Goal: Task Accomplishment & Management: Use online tool/utility

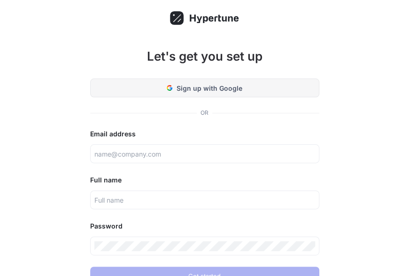
click at [226, 81] on button "Sign up with Google" at bounding box center [204, 87] width 229 height 19
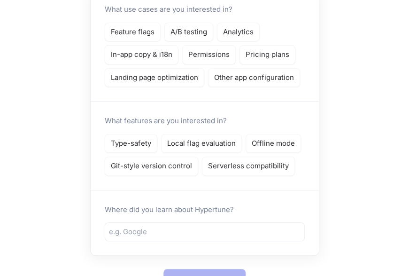
scroll to position [103, 0]
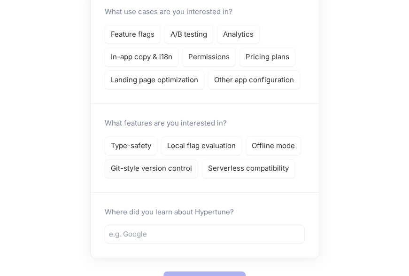
click at [164, 169] on p "Git-style version control" at bounding box center [151, 168] width 81 height 11
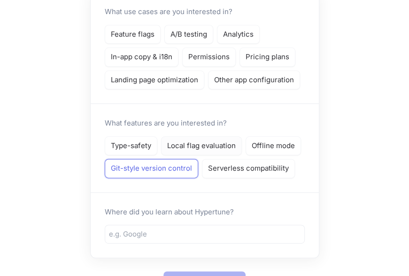
click at [201, 150] on div "Local flag evaluation" at bounding box center [201, 145] width 81 height 19
click at [224, 173] on div "Serverless compatibility" at bounding box center [248, 168] width 93 height 19
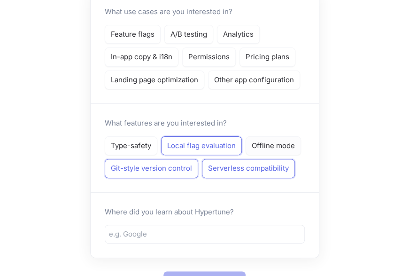
click at [254, 142] on p "Offline mode" at bounding box center [273, 145] width 43 height 11
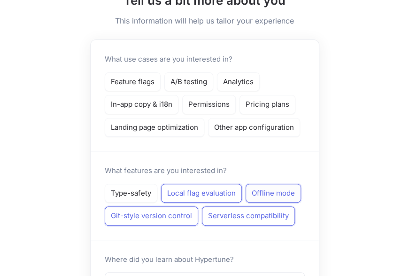
scroll to position [54, 0]
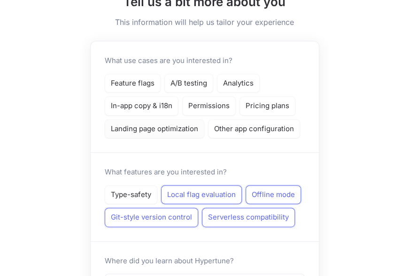
click at [161, 128] on p "Landing page optimization" at bounding box center [154, 128] width 87 height 11
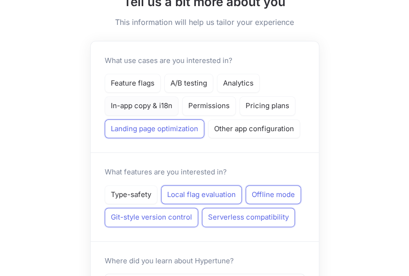
click at [138, 103] on p "In-app copy & i18n" at bounding box center [141, 105] width 61 height 11
click at [135, 89] on div "Feature flags" at bounding box center [133, 83] width 56 height 19
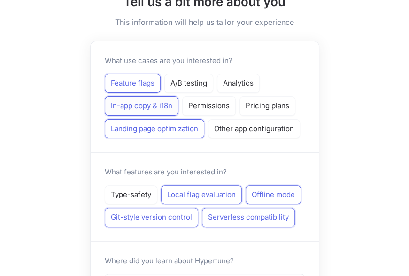
click at [173, 98] on div "In-app copy & i18n" at bounding box center [142, 105] width 74 height 19
click at [178, 96] on div "In-app copy & i18n" at bounding box center [142, 105] width 74 height 19
click at [199, 99] on div "Permissions" at bounding box center [209, 105] width 54 height 19
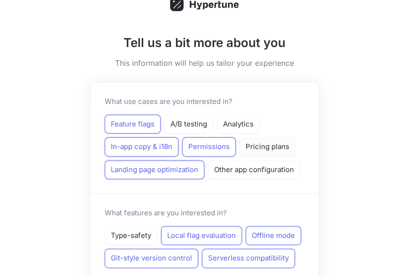
scroll to position [0, 0]
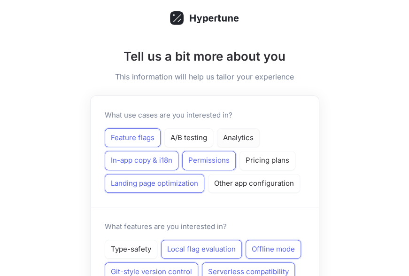
click at [226, 139] on p "Analytics" at bounding box center [238, 137] width 31 height 11
click at [203, 130] on div "A/B testing" at bounding box center [188, 137] width 49 height 19
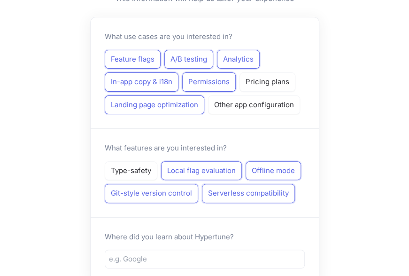
scroll to position [79, 5]
click at [232, 96] on div "Other app configuration" at bounding box center [254, 104] width 92 height 19
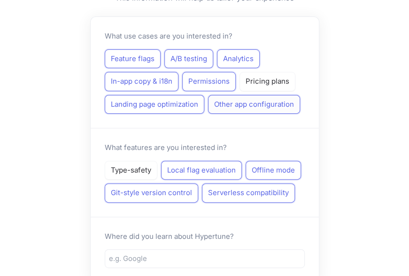
scroll to position [146, 5]
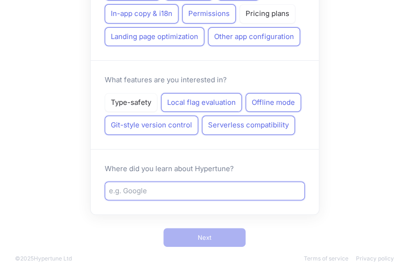
click at [131, 191] on input "text" at bounding box center [205, 190] width 192 height 11
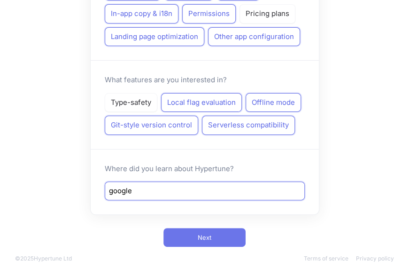
type input "google"
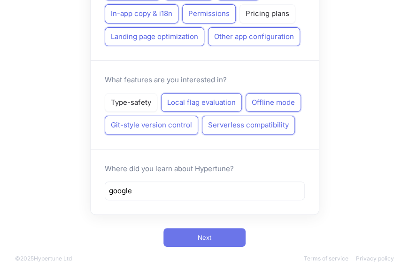
click at [216, 236] on button "Next" at bounding box center [204, 237] width 82 height 19
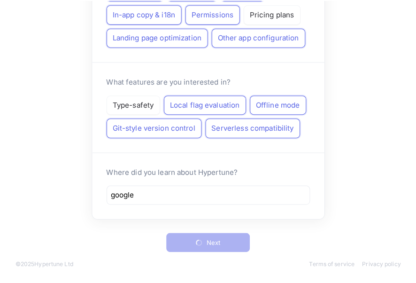
scroll to position [0, 0]
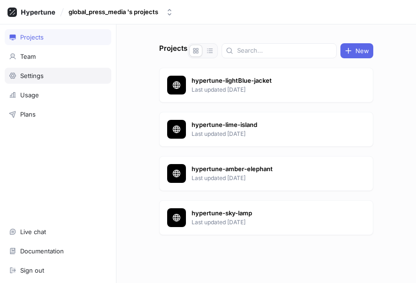
click at [34, 77] on div "Settings" at bounding box center [31, 76] width 23 height 8
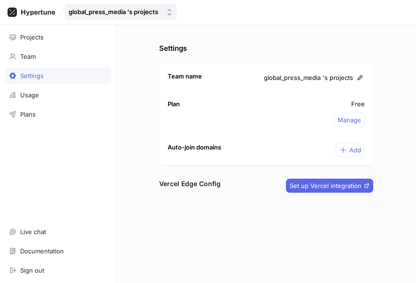
click at [127, 13] on div "global_press_media 's projects" at bounding box center [114, 12] width 90 height 8
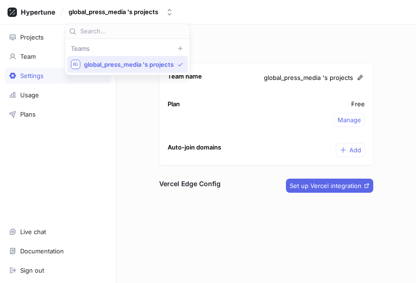
click at [131, 61] on span "global_press_media 's projects" at bounding box center [129, 65] width 90 height 8
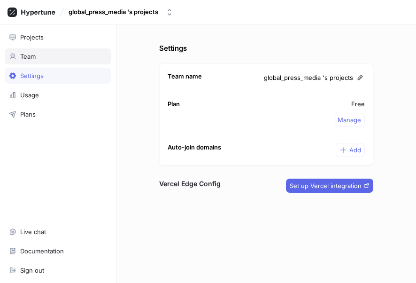
click at [33, 56] on div "Team" at bounding box center [27, 57] width 15 height 8
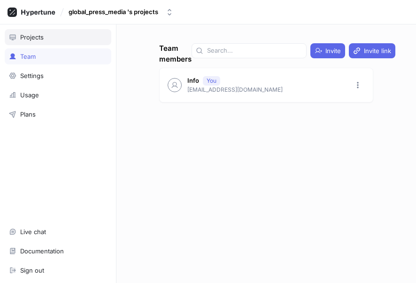
click at [37, 42] on div "Projects" at bounding box center [58, 37] width 107 height 16
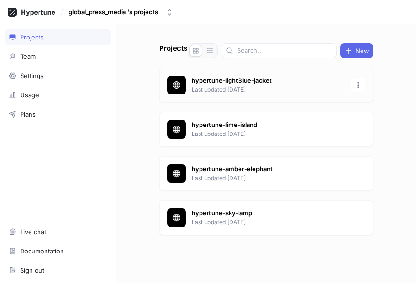
click at [197, 77] on p "hypertune-lightBlue-jacket" at bounding box center [269, 80] width 154 height 9
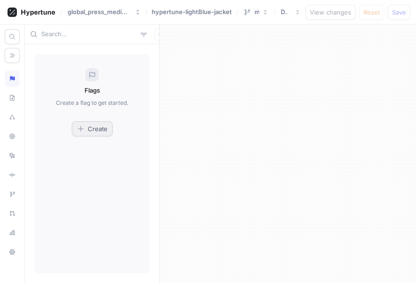
click at [90, 126] on span "Create" at bounding box center [98, 129] width 20 height 6
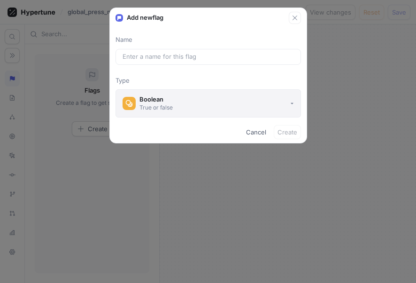
click at [183, 106] on button "Boolean True or false" at bounding box center [207, 103] width 185 height 28
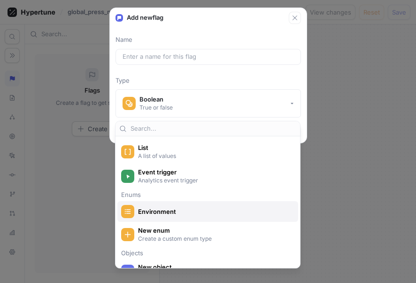
scroll to position [108, 0]
click at [192, 208] on span "Environment" at bounding box center [214, 212] width 152 height 8
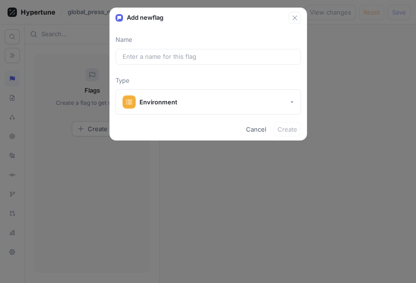
drag, startPoint x: 127, startPoint y: 55, endPoint x: 124, endPoint y: 35, distance: 20.9
click at [124, 35] on div "Name Type Environment" at bounding box center [208, 71] width 197 height 94
click at [127, 51] on div at bounding box center [207, 57] width 185 height 16
click at [213, 58] on input "text" at bounding box center [208, 56] width 171 height 9
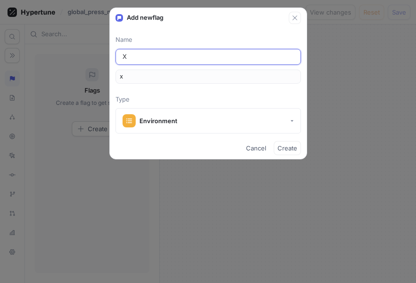
paste input "PERT GLOBAL SYSTEMS"
type input "XPERT GLOBAL SYSTEMS"
type input "xpertGLOBALSYSTEMS"
type input "XPERT GLOBAL SYSTEMS"
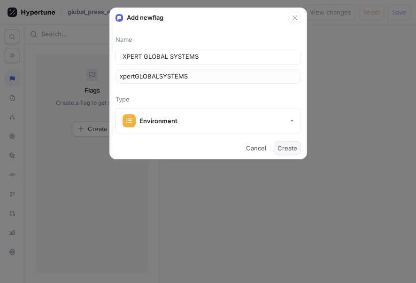
click at [284, 143] on button "Create" at bounding box center [287, 148] width 27 height 14
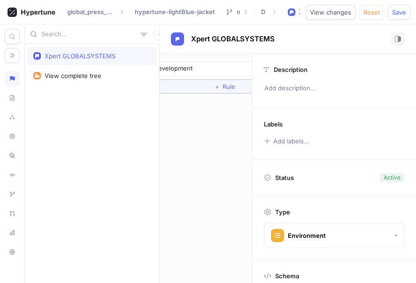
scroll to position [0, 17]
drag, startPoint x: 283, startPoint y: 117, endPoint x: 265, endPoint y: 119, distance: 17.9
click at [265, 119] on div "Labels" at bounding box center [334, 121] width 140 height 12
copy p "Labels"
click at [9, 54] on icon "button" at bounding box center [12, 55] width 7 height 7
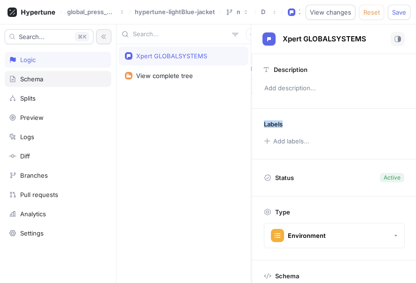
click at [45, 71] on div "Schema" at bounding box center [58, 79] width 107 height 16
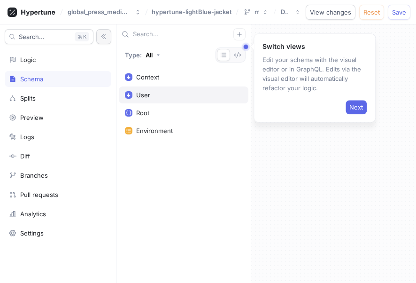
click at [139, 90] on div "User" at bounding box center [184, 94] width 130 height 17
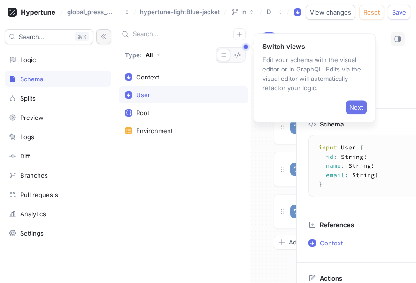
click at [347, 102] on button "Next" at bounding box center [356, 107] width 21 height 14
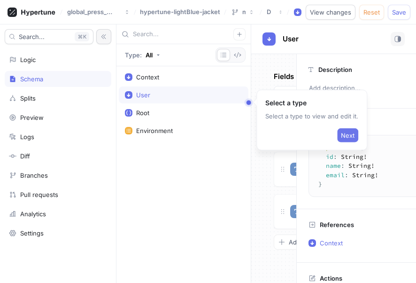
click at [347, 136] on span "Next" at bounding box center [348, 135] width 14 height 6
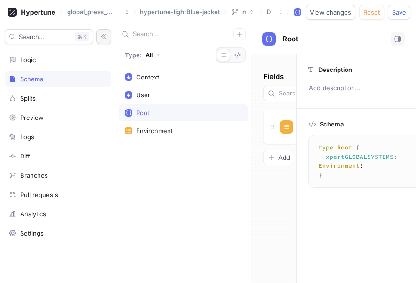
scroll to position [0, 11]
click at [132, 92] on div "User" at bounding box center [183, 95] width 117 height 8
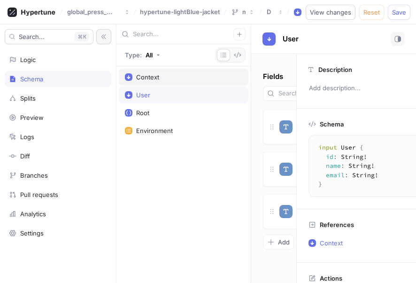
click at [139, 77] on div "Context" at bounding box center [147, 77] width 23 height 8
type textarea "input Context { user: User! environment: Environment! }"
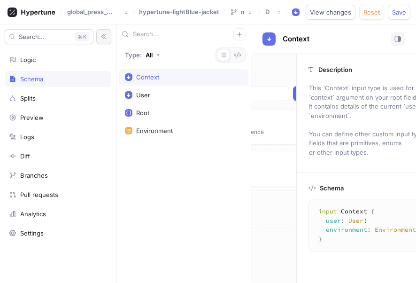
scroll to position [0, 100]
click at [297, 91] on icon "button" at bounding box center [301, 94] width 8 height 8
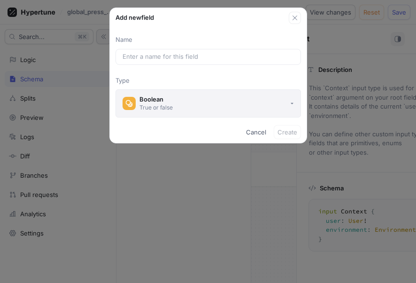
click at [217, 98] on button "Boolean True or false" at bounding box center [207, 103] width 185 height 28
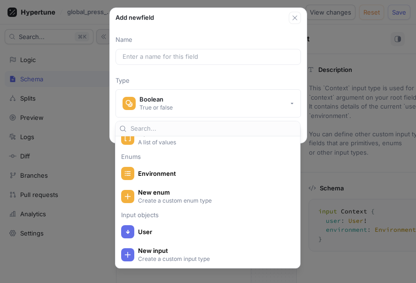
scroll to position [123, 0]
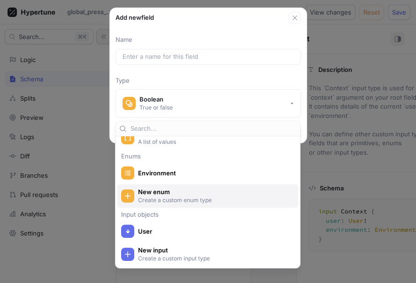
click at [210, 192] on span "New enum" at bounding box center [214, 192] width 152 height 8
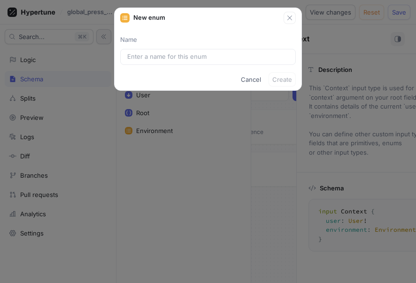
click at [193, 45] on div "Name" at bounding box center [208, 46] width 176 height 37
click at [195, 50] on div at bounding box center [208, 57] width 176 height 16
click at [167, 17] on div "New enum" at bounding box center [201, 17] width 163 height 9
drag, startPoint x: 167, startPoint y: 17, endPoint x: 100, endPoint y: 17, distance: 66.7
click at [100, 17] on div "New enum Name Cancel Create" at bounding box center [208, 141] width 416 height 283
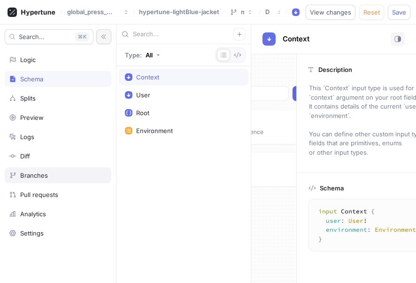
click at [55, 167] on div "Branches" at bounding box center [58, 175] width 107 height 16
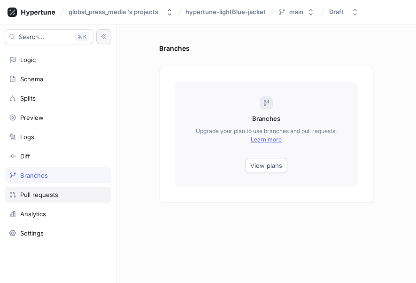
click at [43, 186] on div "Pull requests" at bounding box center [58, 194] width 107 height 16
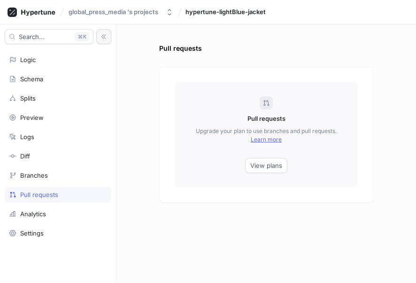
click at [43, 186] on div "Pull requests" at bounding box center [58, 194] width 107 height 16
click at [32, 212] on div "Analytics" at bounding box center [33, 214] width 26 height 8
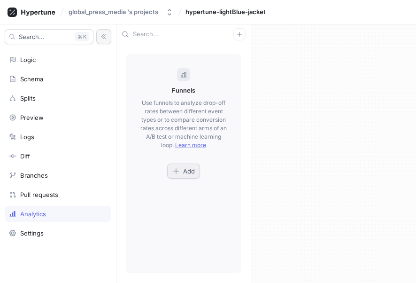
click at [192, 165] on button "Add" at bounding box center [183, 170] width 33 height 15
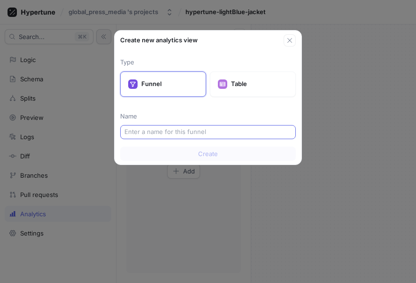
click at [206, 133] on input "text" at bounding box center [207, 131] width 167 height 9
click at [230, 129] on input "text" at bounding box center [207, 131] width 167 height 9
paste input "xpertGLOBALSYSTEMS"
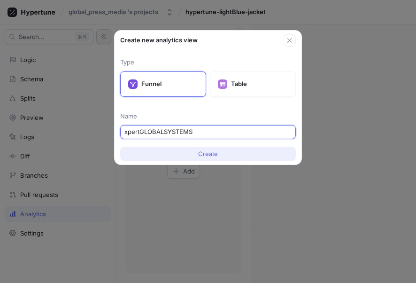
type input "xpertGLOBALSYSTEMS"
click at [207, 156] on span "Create" at bounding box center [208, 154] width 20 height 6
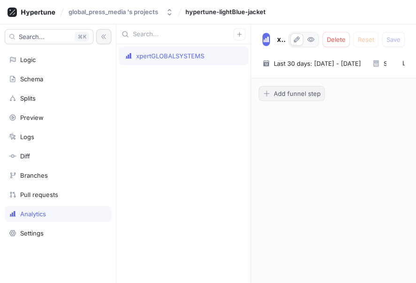
click at [296, 98] on button "Add funnel step" at bounding box center [292, 93] width 66 height 15
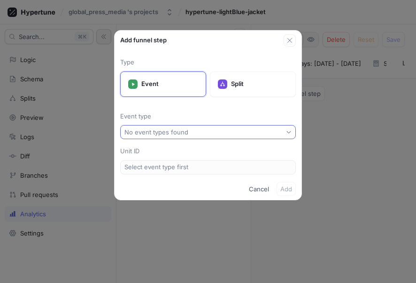
click at [173, 133] on div "No event types found" at bounding box center [156, 132] width 64 height 8
click at [184, 101] on div "Type Event Split Event type No event types found Unit ID Select event type first" at bounding box center [208, 111] width 187 height 131
click at [186, 129] on div "No event types found" at bounding box center [156, 132] width 64 height 8
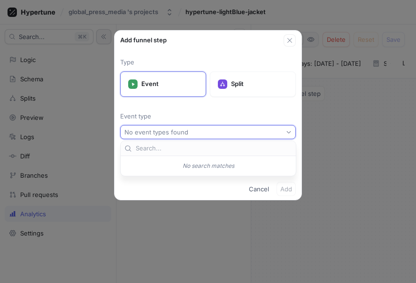
click at [200, 155] on div at bounding box center [208, 148] width 175 height 15
click at [261, 182] on div "No search matches" at bounding box center [208, 162] width 187 height 49
click at [261, 189] on span "Cancel" at bounding box center [259, 189] width 20 height 6
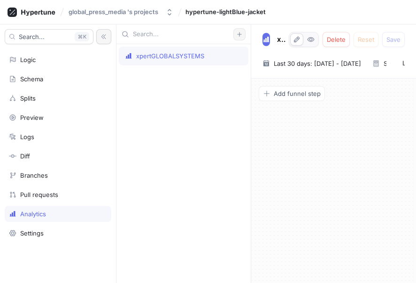
click at [243, 30] on button "button" at bounding box center [239, 34] width 12 height 12
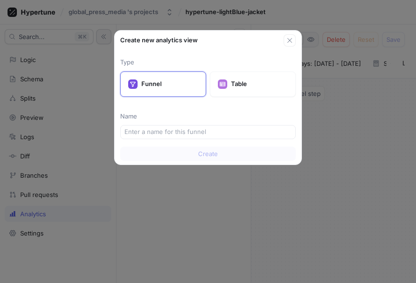
click at [91, 163] on div "Create new analytics view Type Funnel Table Name Create" at bounding box center [208, 141] width 416 height 283
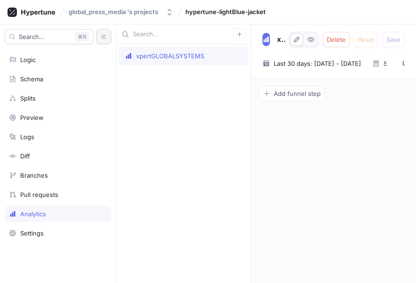
click at [26, 69] on div "Search... K Logic Schema Splits Preview Logs Diff Branches Pull requests Analyt…" at bounding box center [58, 153] width 116 height 258
click at [49, 57] on div "Logic" at bounding box center [58, 60] width 98 height 8
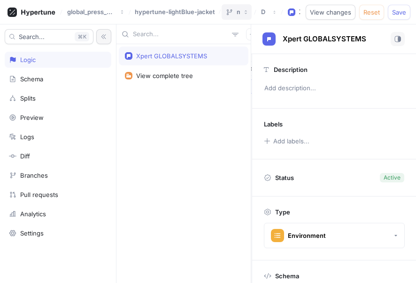
click at [238, 7] on button "main" at bounding box center [237, 11] width 30 height 15
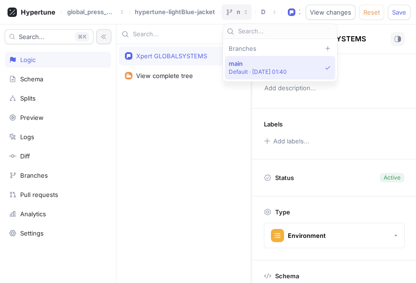
click at [239, 11] on div "main" at bounding box center [238, 12] width 3 height 8
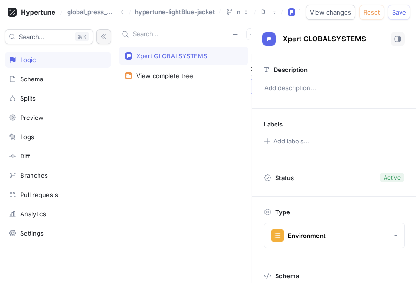
click at [283, 15] on icon at bounding box center [282, 12] width 2 height 8
click at [279, 12] on button "Draft" at bounding box center [268, 11] width 23 height 15
click at [406, 14] on span "Save" at bounding box center [399, 12] width 14 height 6
click at [43, 123] on div "Preview" at bounding box center [58, 117] width 107 height 16
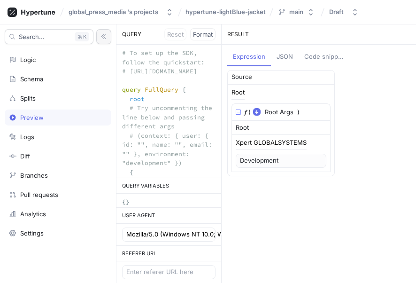
click at [43, 123] on div "Preview" at bounding box center [58, 117] width 107 height 16
click at [278, 48] on button "JSON" at bounding box center [285, 57] width 28 height 18
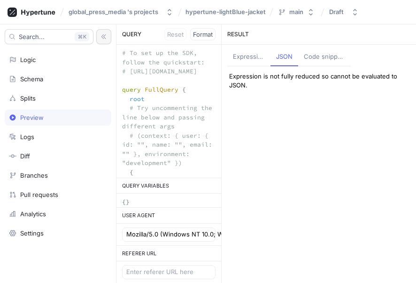
click at [314, 50] on button "Code snippets" at bounding box center [324, 57] width 53 height 18
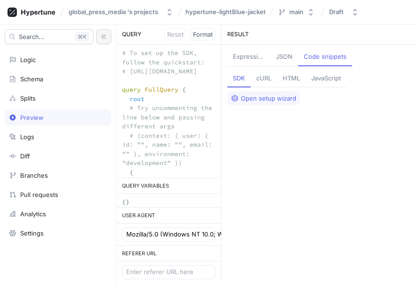
click at [272, 105] on div "Open setup wizard" at bounding box center [318, 187] width 183 height 192
click at [268, 99] on span "Open setup wizard" at bounding box center [268, 98] width 55 height 6
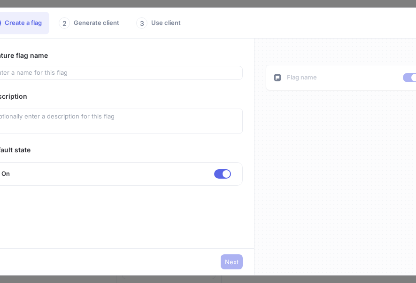
click at [97, 156] on div "Feature flag name Description Default state On No errors." at bounding box center [116, 118] width 253 height 136
click at [65, 23] on div "2" at bounding box center [64, 22] width 11 height 11
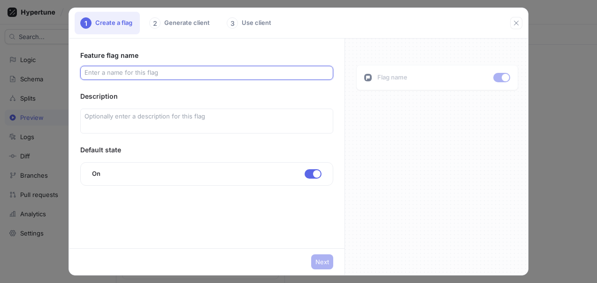
click at [94, 74] on input "text" at bounding box center [207, 72] width 245 height 9
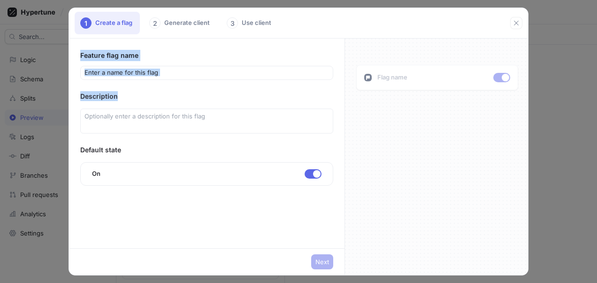
drag, startPoint x: 77, startPoint y: 49, endPoint x: 122, endPoint y: 101, distance: 69.2
click at [122, 101] on div "Feature flag name Description Default state On No errors." at bounding box center [207, 142] width 276 height 209
copy div "Feature flag name Description"
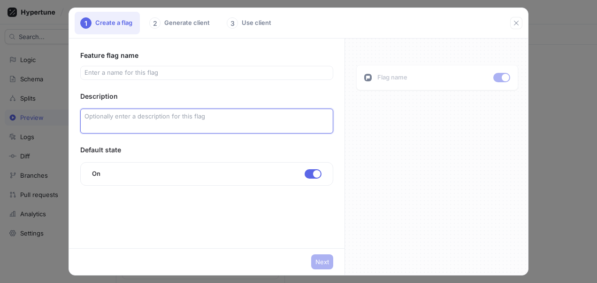
click at [172, 116] on textarea at bounding box center [206, 120] width 253 height 25
paste textarea "Activates branded onboarding flows for new contributors, including wallet verif…"
type textarea "x"
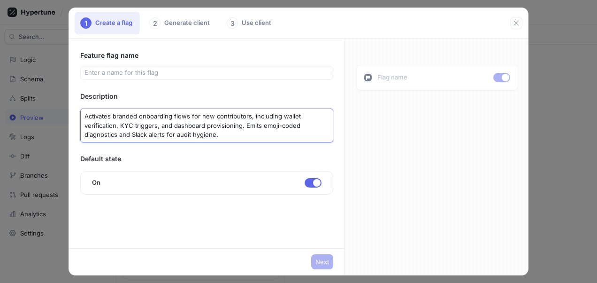
type textarea "Activates branded onboarding flows for new contributors, including wallet verif…"
type textarea "x"
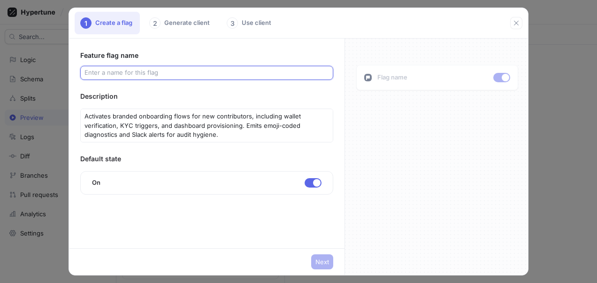
click at [270, 73] on input "text" at bounding box center [207, 72] width 245 height 9
paste input "xpertGLOBALSYSTEMS:"
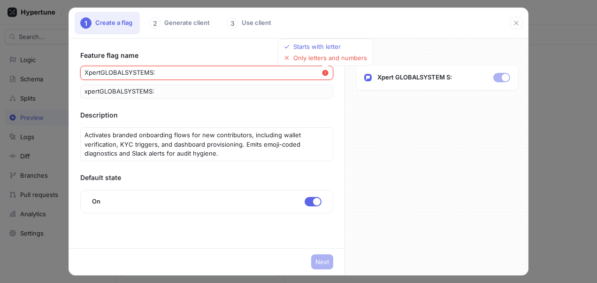
type input "xpertGLOBALSYSTEMS"
type input "xpertGLOBALSYSTEM"
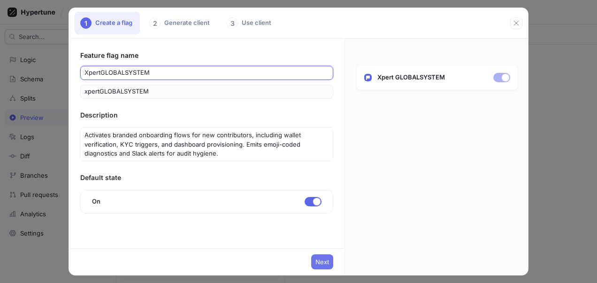
type input "xpertGLOBALSYSTEM"
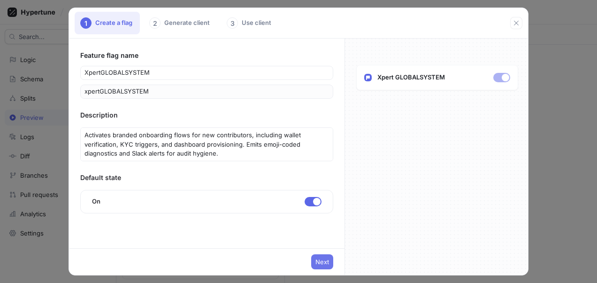
click at [319, 255] on button "Next" at bounding box center [322, 261] width 22 height 15
type textarea "# To set up the SDK, follow the quickstart: # [URL][DOMAIN_NAME] query FullQuer…"
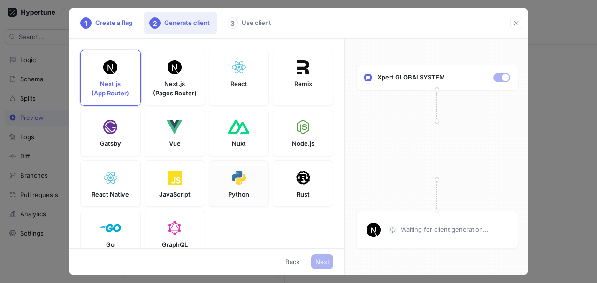
click at [245, 189] on div "Python" at bounding box center [239, 183] width 61 height 47
type textarea "curl -fsSL [URL][DOMAIN_NAME][DOMAIN_NAME] | sh"
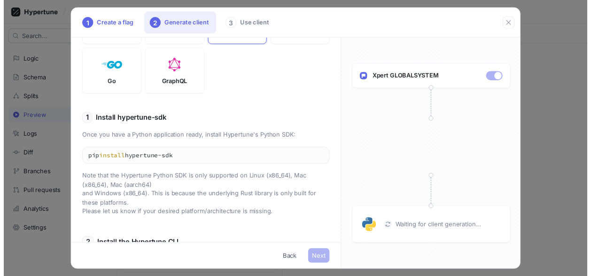
scroll to position [161, 0]
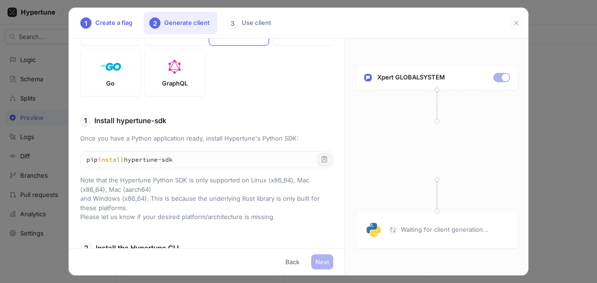
drag, startPoint x: 302, startPoint y: 233, endPoint x: 316, endPoint y: 164, distance: 70.0
click at [316, 164] on body "global_press_media 's projects hypertune-lightBlue-jacket main Draft Search... …" at bounding box center [298, 141] width 597 height 283
click at [276, 127] on div "1 Install hypertune-sdk" at bounding box center [206, 121] width 253 height 12
click at [321, 163] on icon "button" at bounding box center [325, 159] width 8 height 8
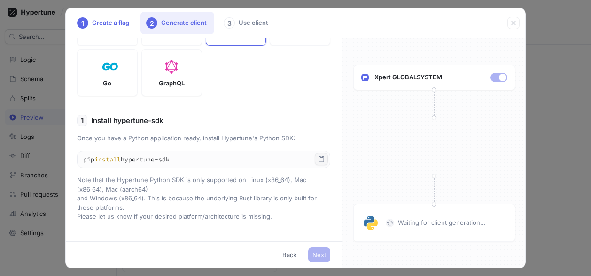
click at [408, 225] on p "Waiting for client generation..." at bounding box center [442, 222] width 88 height 9
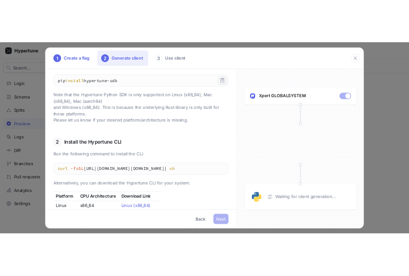
scroll to position [266, 0]
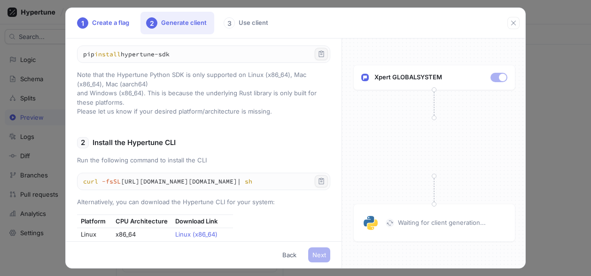
click at [317, 184] on icon "button" at bounding box center [321, 181] width 8 height 8
click at [408, 50] on div "1 Create a flag 2 Generate client 3 Use client Next.js (App Router) Next.js (Pa…" at bounding box center [295, 138] width 591 height 276
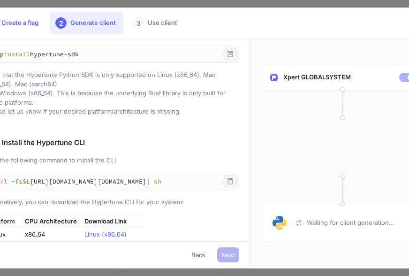
click at [397, 137] on div "Xpert GLOBALSYSTEM Waiting for client generation..." at bounding box center [343, 153] width 184 height 230
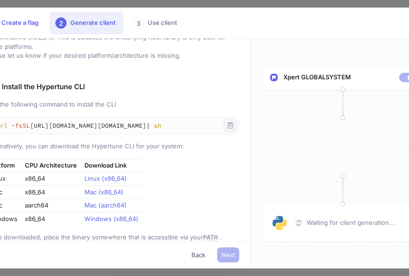
scroll to position [336, 0]
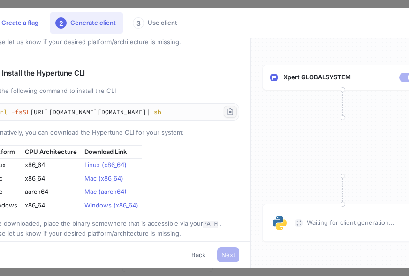
click at [227, 115] on icon "button" at bounding box center [231, 112] width 8 height 8
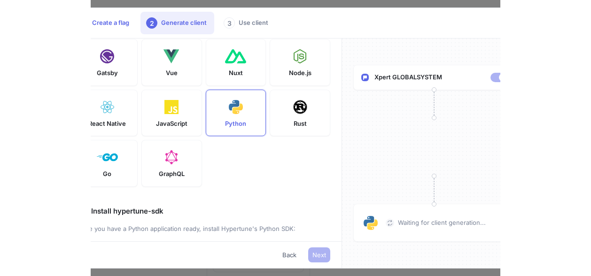
scroll to position [0, 0]
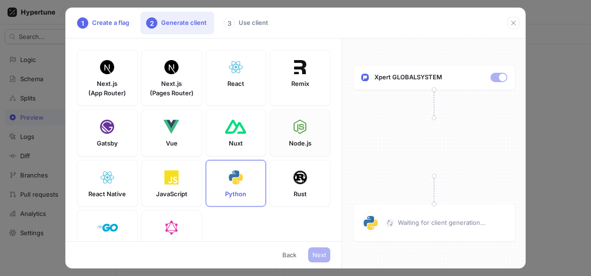
click at [293, 156] on div "Node.js" at bounding box center [299, 132] width 61 height 47
type textarea "HYPERTUNE_TOKEN=U2FsdGVkX1/H8UkvI2lGbZCnick7ZpCmzhAJAiu3NRY= HYPERTUNE_OUTPUT_D…"
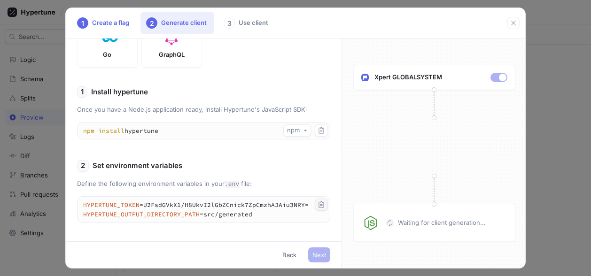
scroll to position [190, 0]
click at [317, 134] on icon "button" at bounding box center [321, 130] width 8 height 8
click at [403, 190] on div "Xpert GLOBALSYSTEM Waiting for client generation..." at bounding box center [434, 153] width 184 height 230
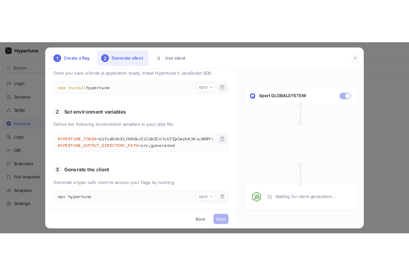
scroll to position [269, 0]
